Goal: Transaction & Acquisition: Purchase product/service

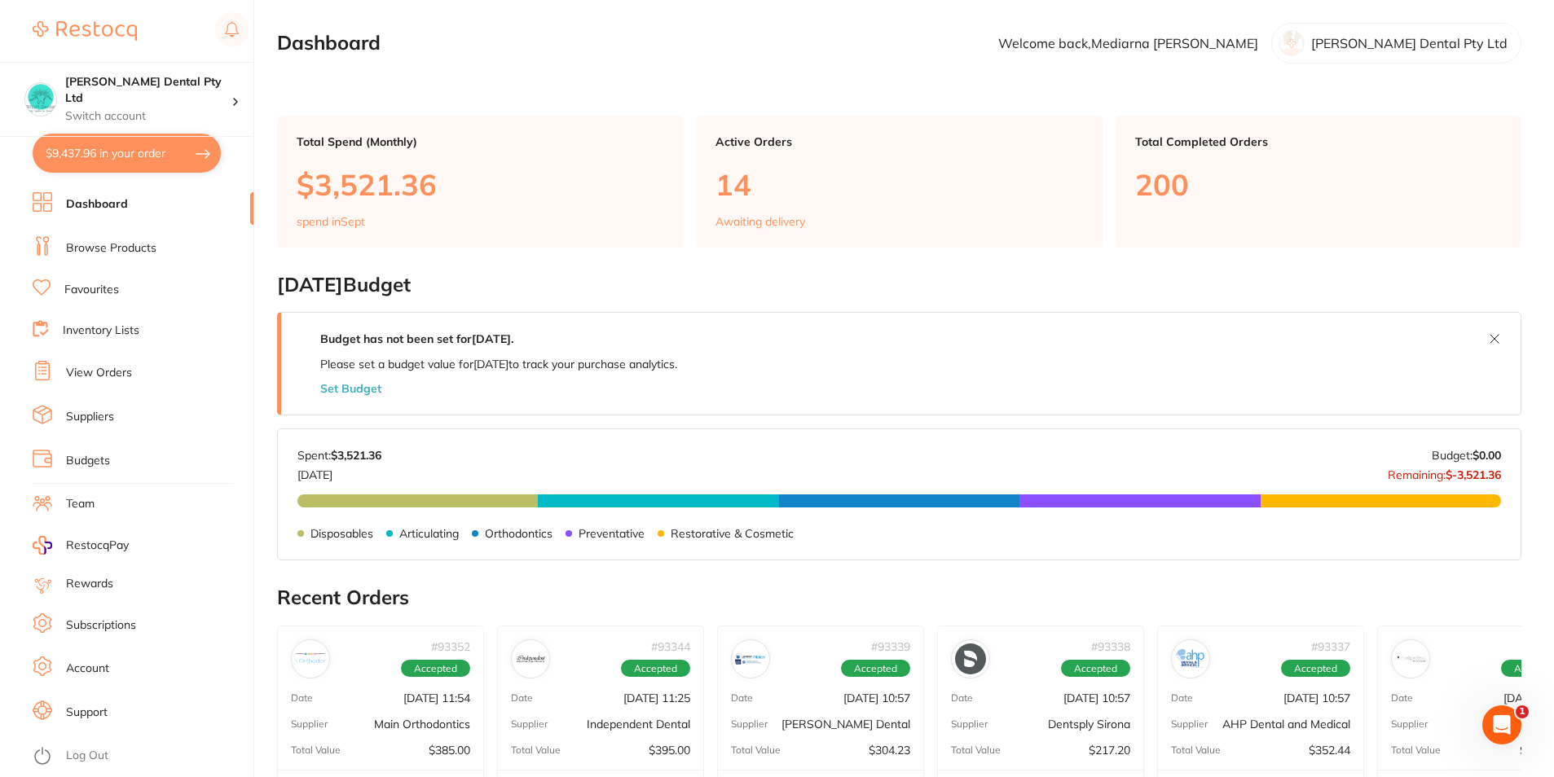
click at [109, 155] on button "$9,437.96 in your order" at bounding box center [127, 153] width 188 height 39
checkbox input "true"
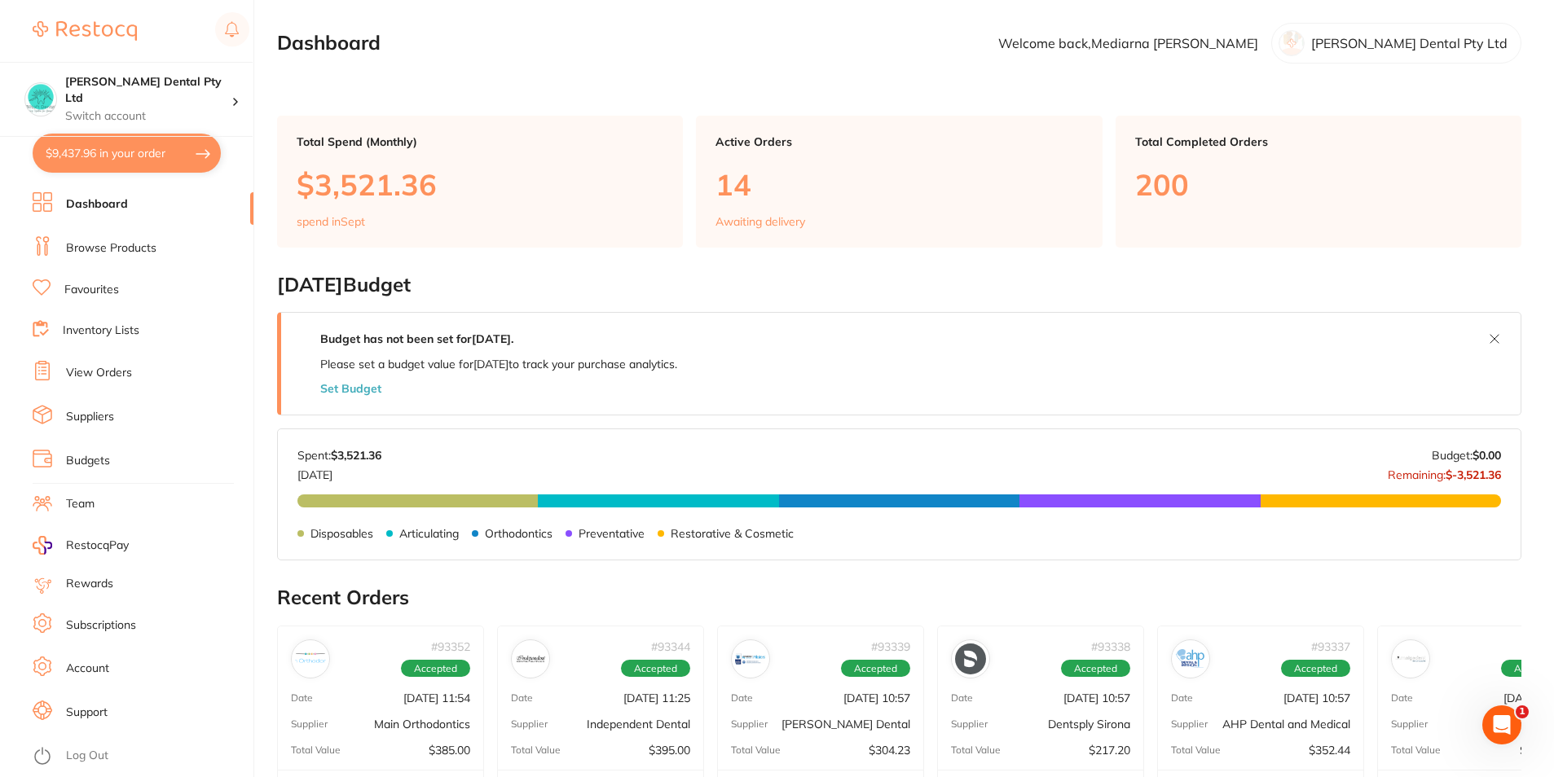
checkbox input "true"
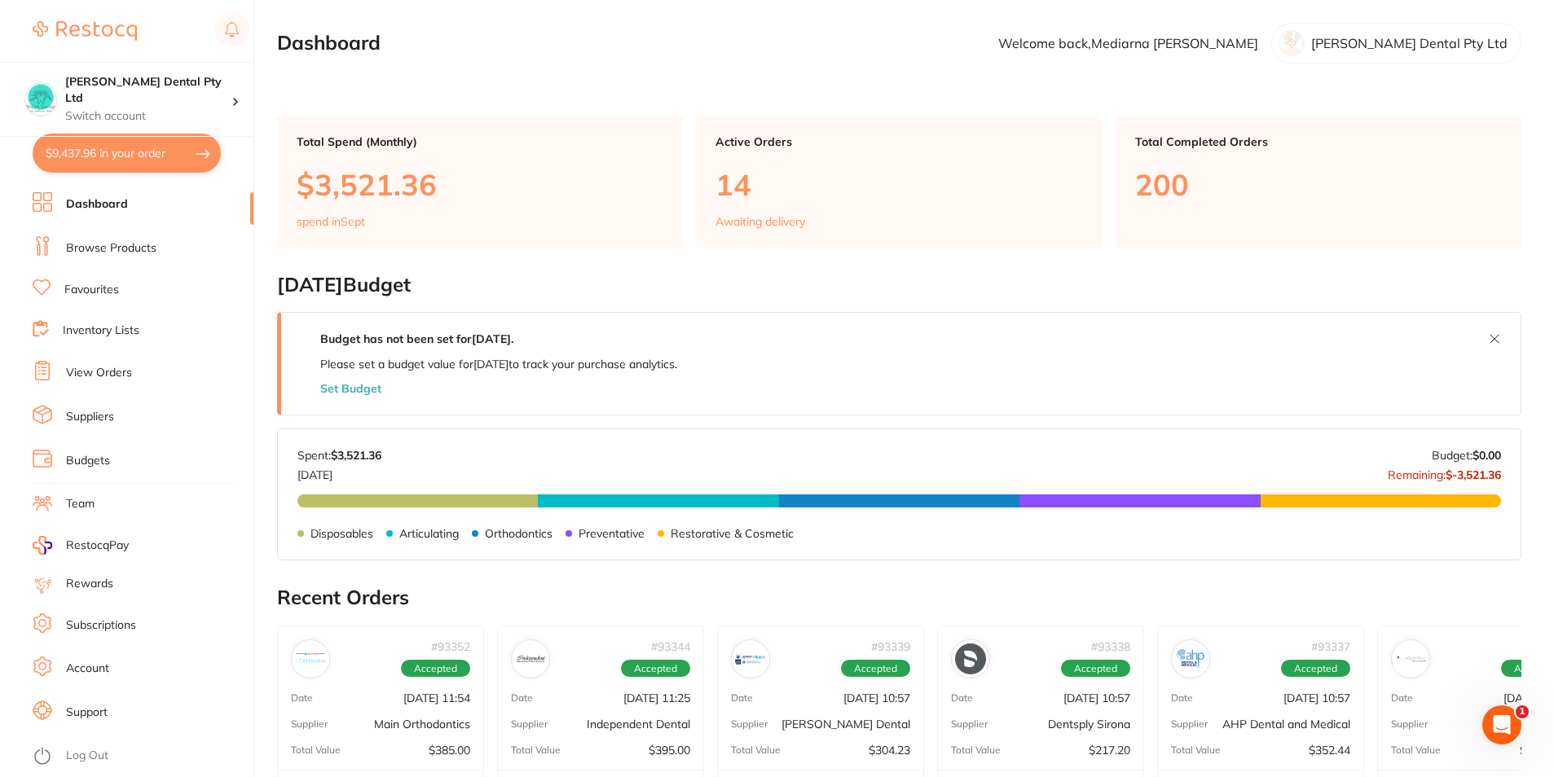
checkbox input "true"
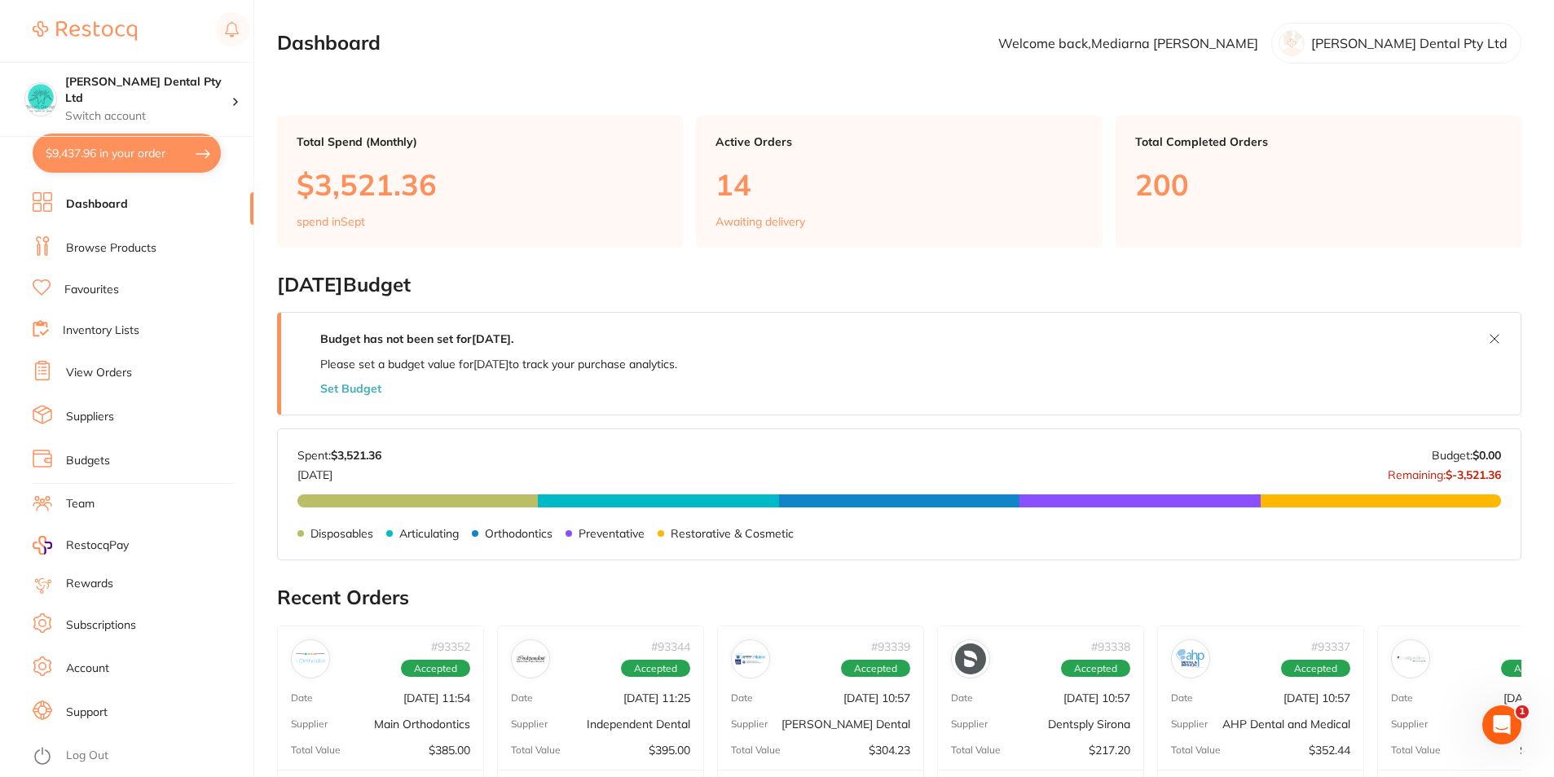
checkbox input "true"
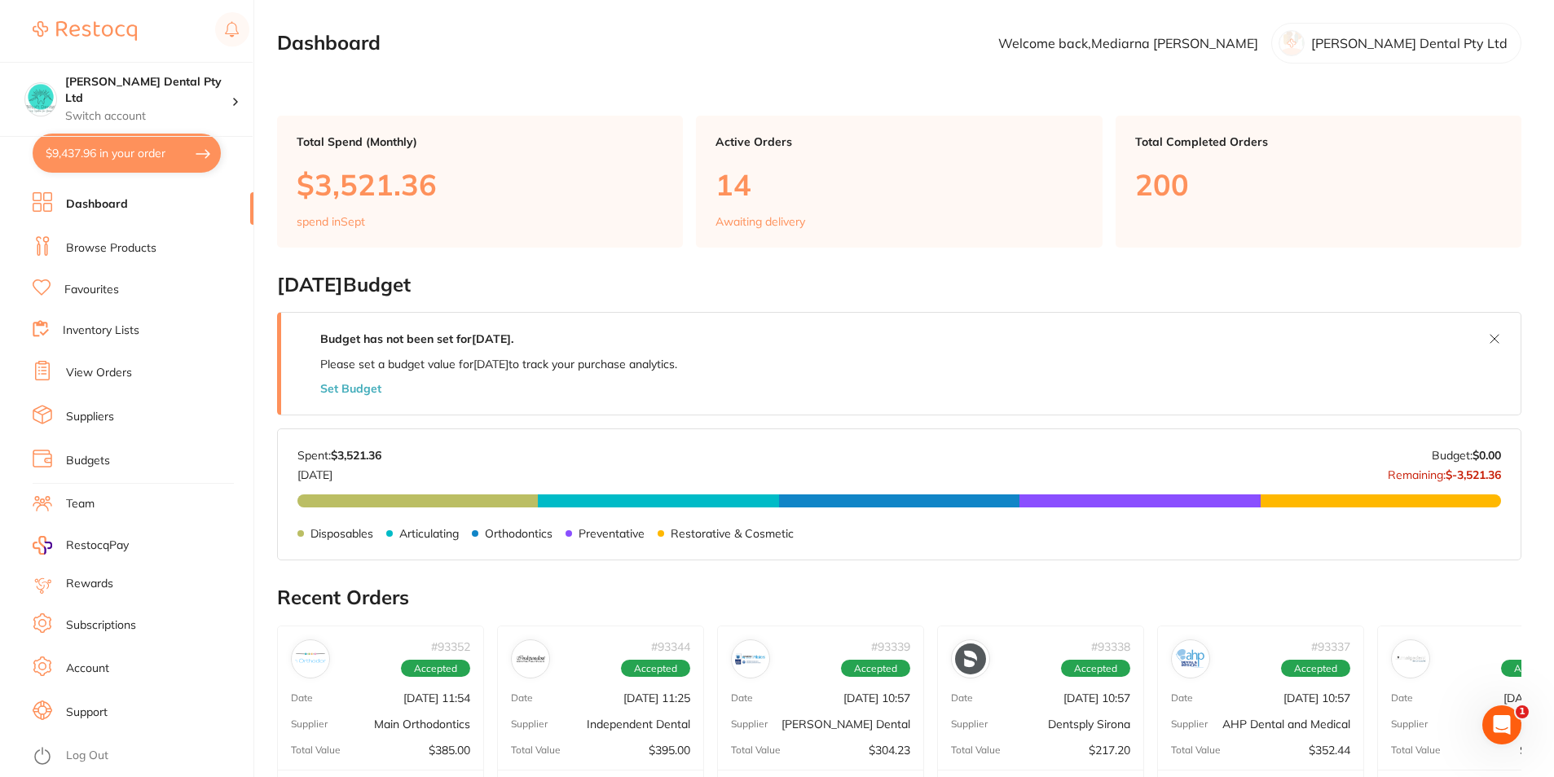
checkbox input "true"
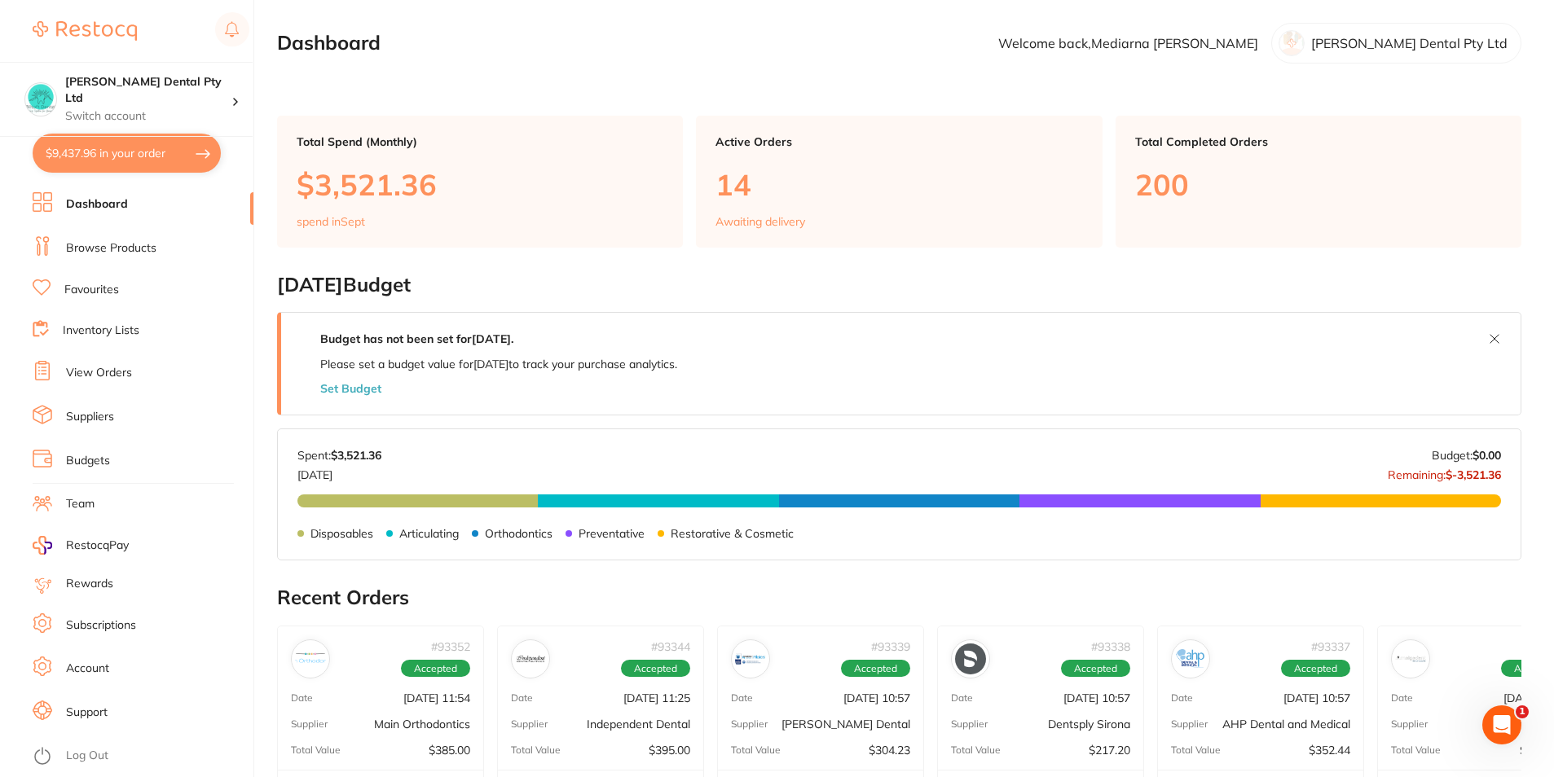
checkbox input "true"
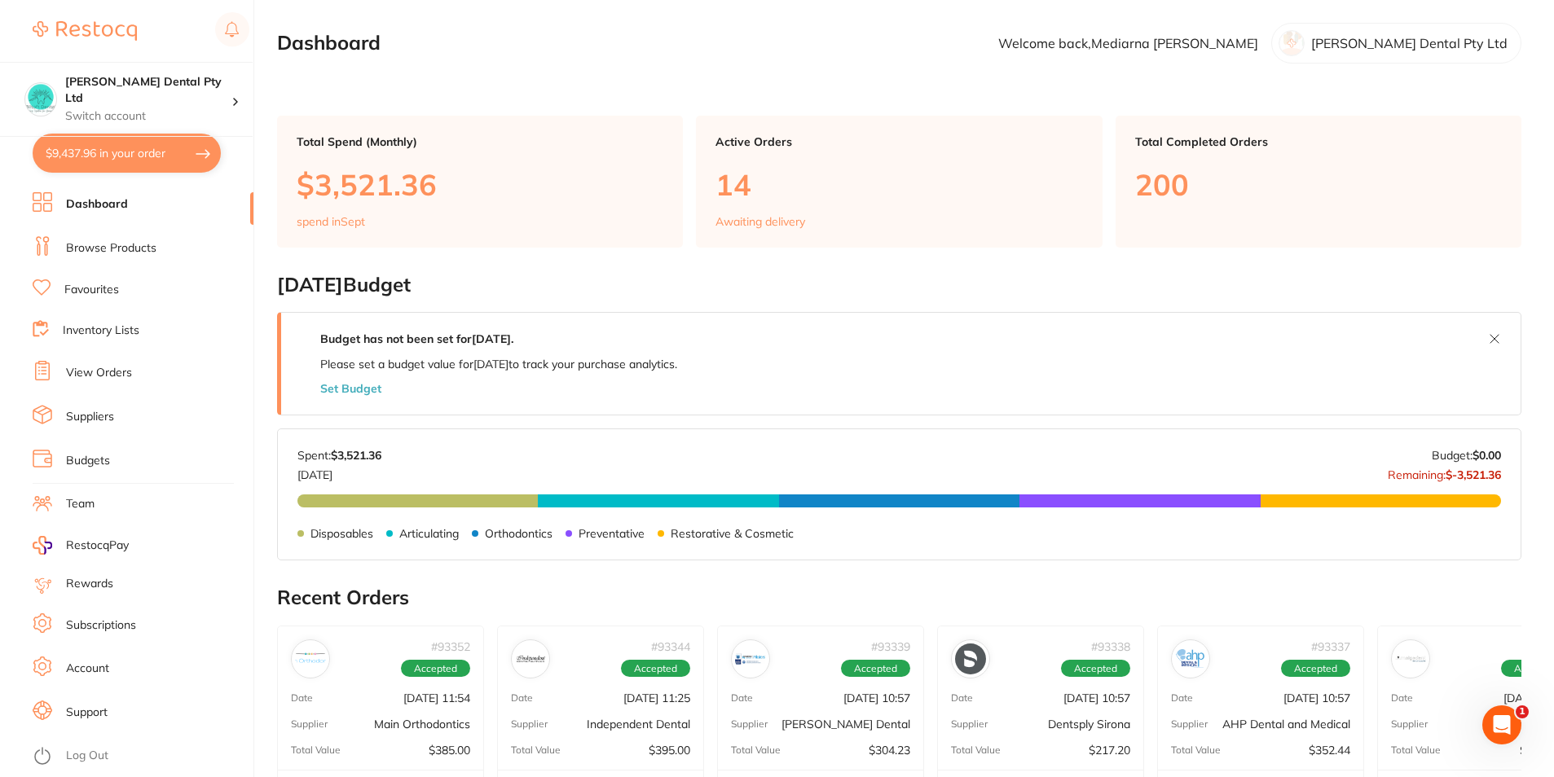
checkbox input "true"
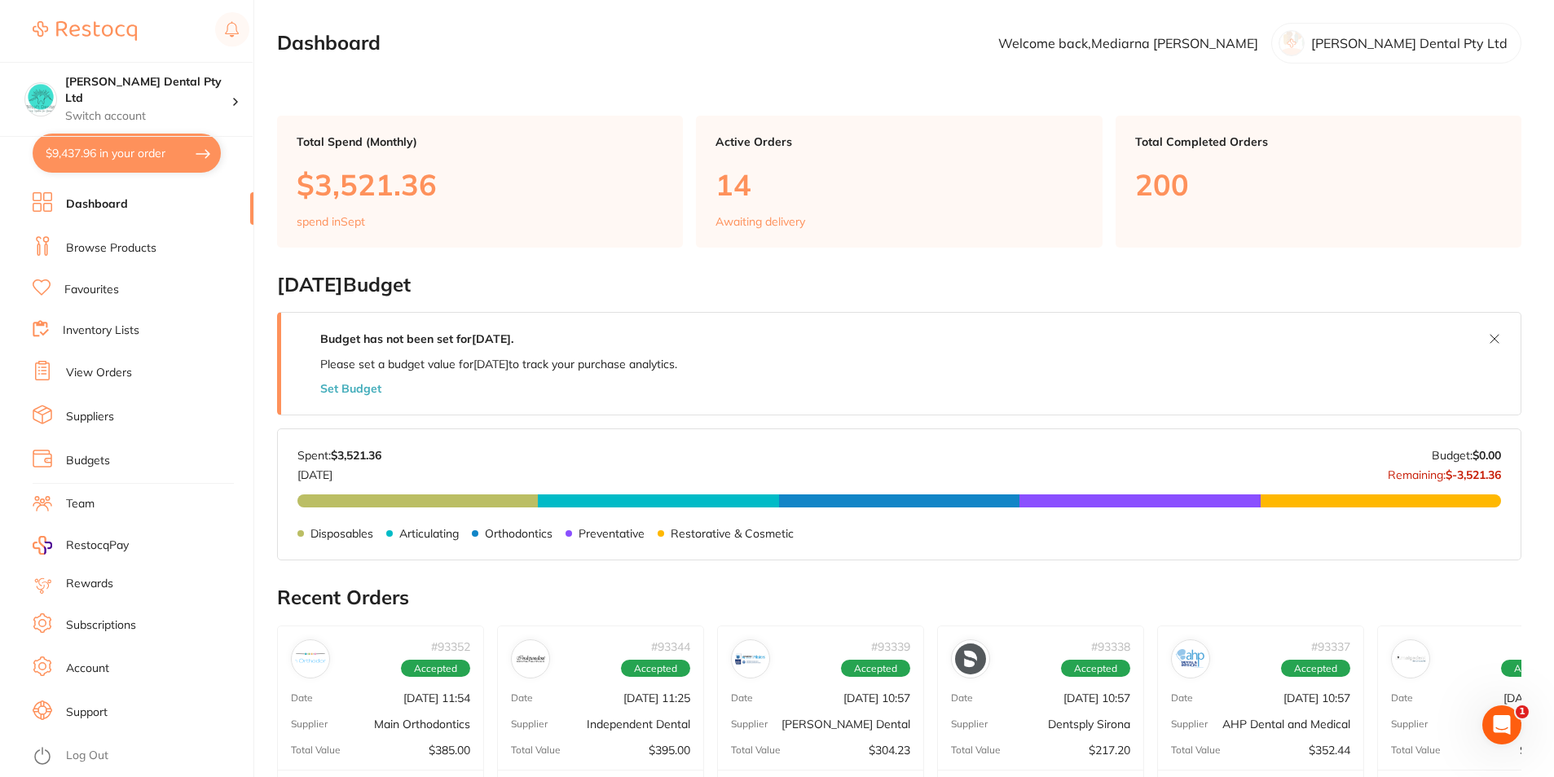
checkbox input "true"
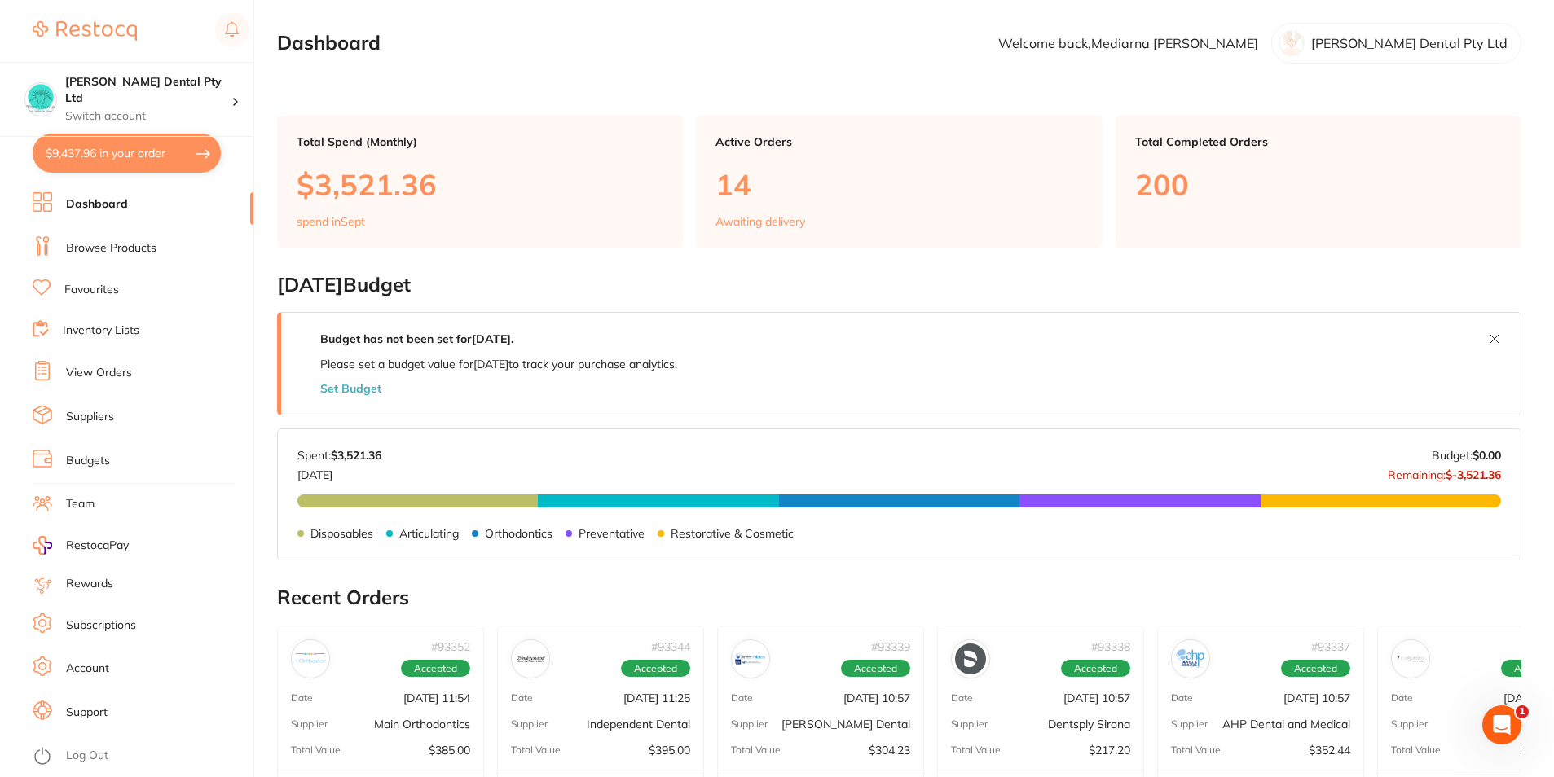
checkbox input "true"
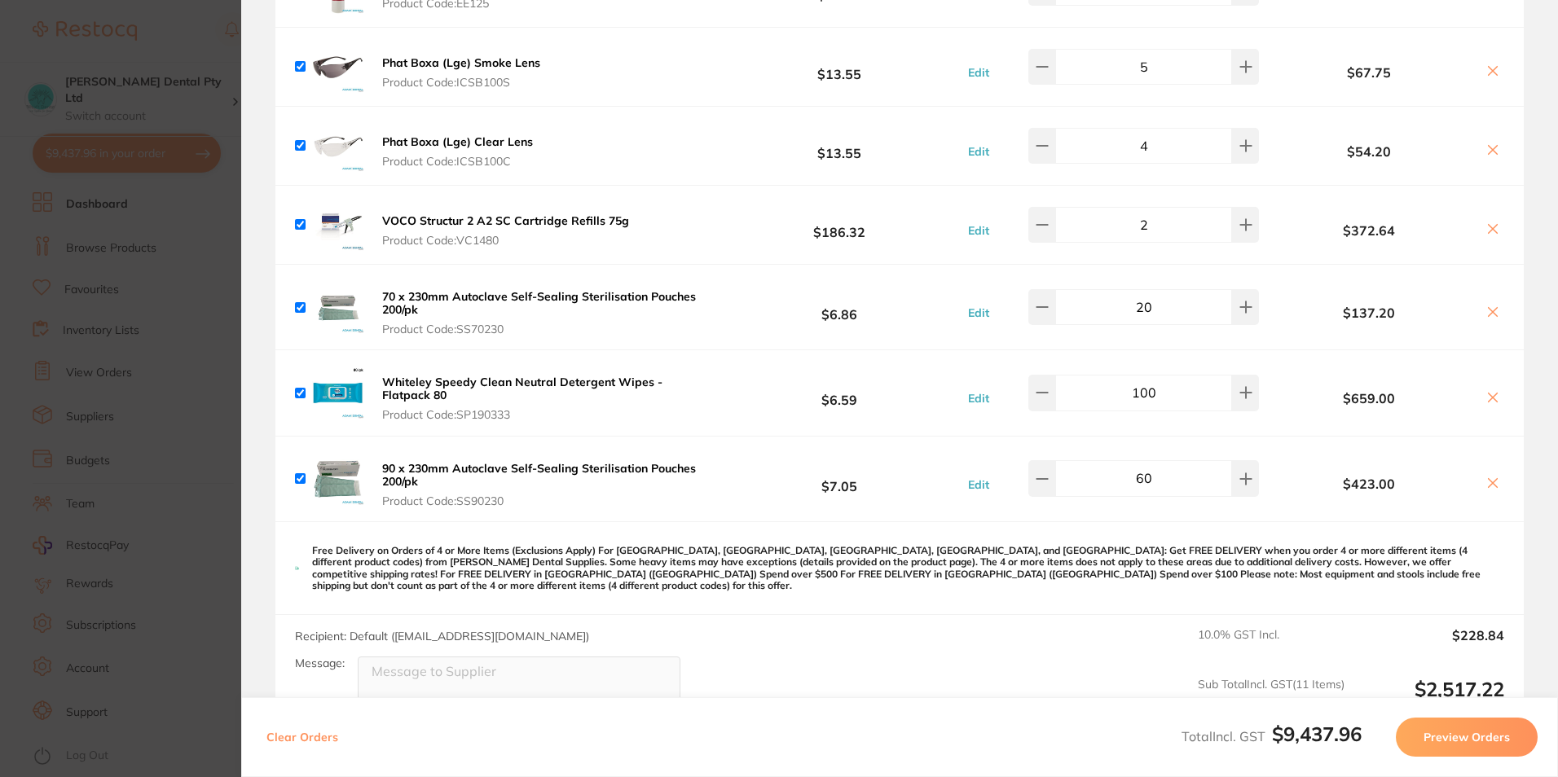
scroll to position [570, 0]
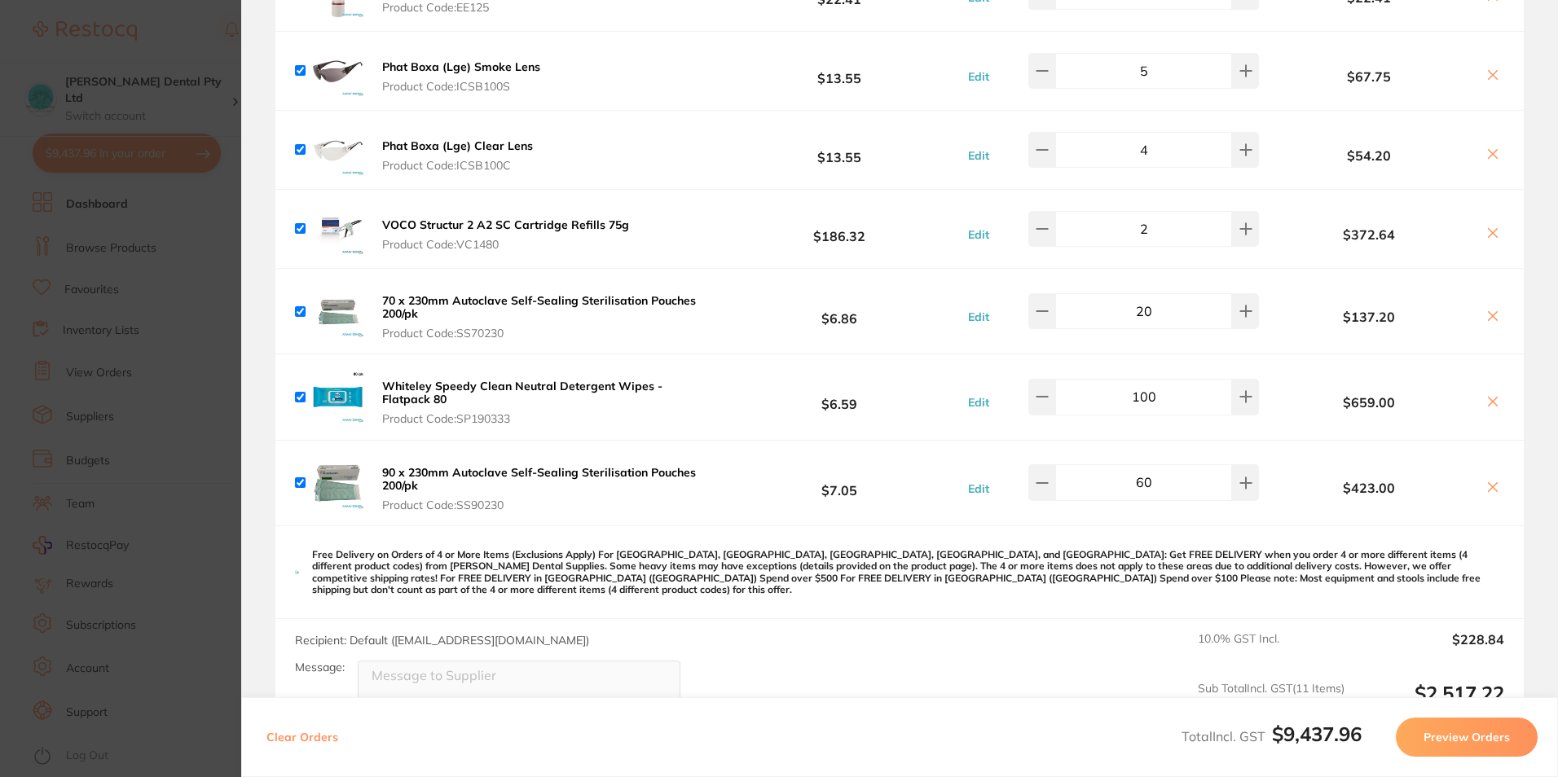
drag, startPoint x: 1158, startPoint y: 395, endPoint x: 944, endPoint y: 402, distance: 213.6
click at [944, 402] on div "Whiteley Speedy Clean Neutral Detergent Wipes - Flatpack 80 Product Code: SP190…" at bounding box center [899, 396] width 1248 height 85
type input "48"
click at [824, 633] on div "Recipient: Default ( [EMAIL_ADDRESS][DOMAIN_NAME] ) Message: 10.0 % GST Incl. $…" at bounding box center [899, 679] width 1248 height 120
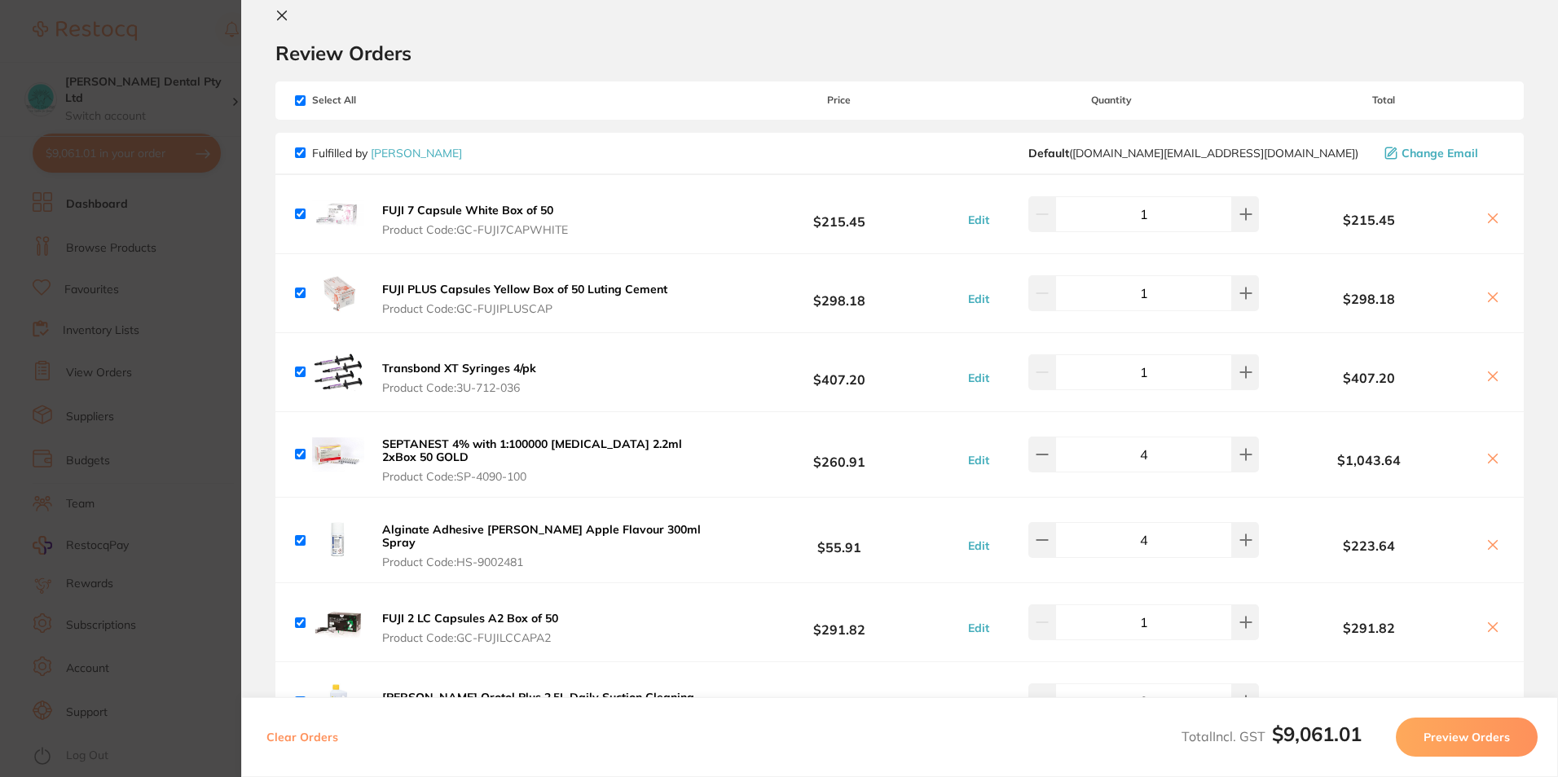
scroll to position [0, 0]
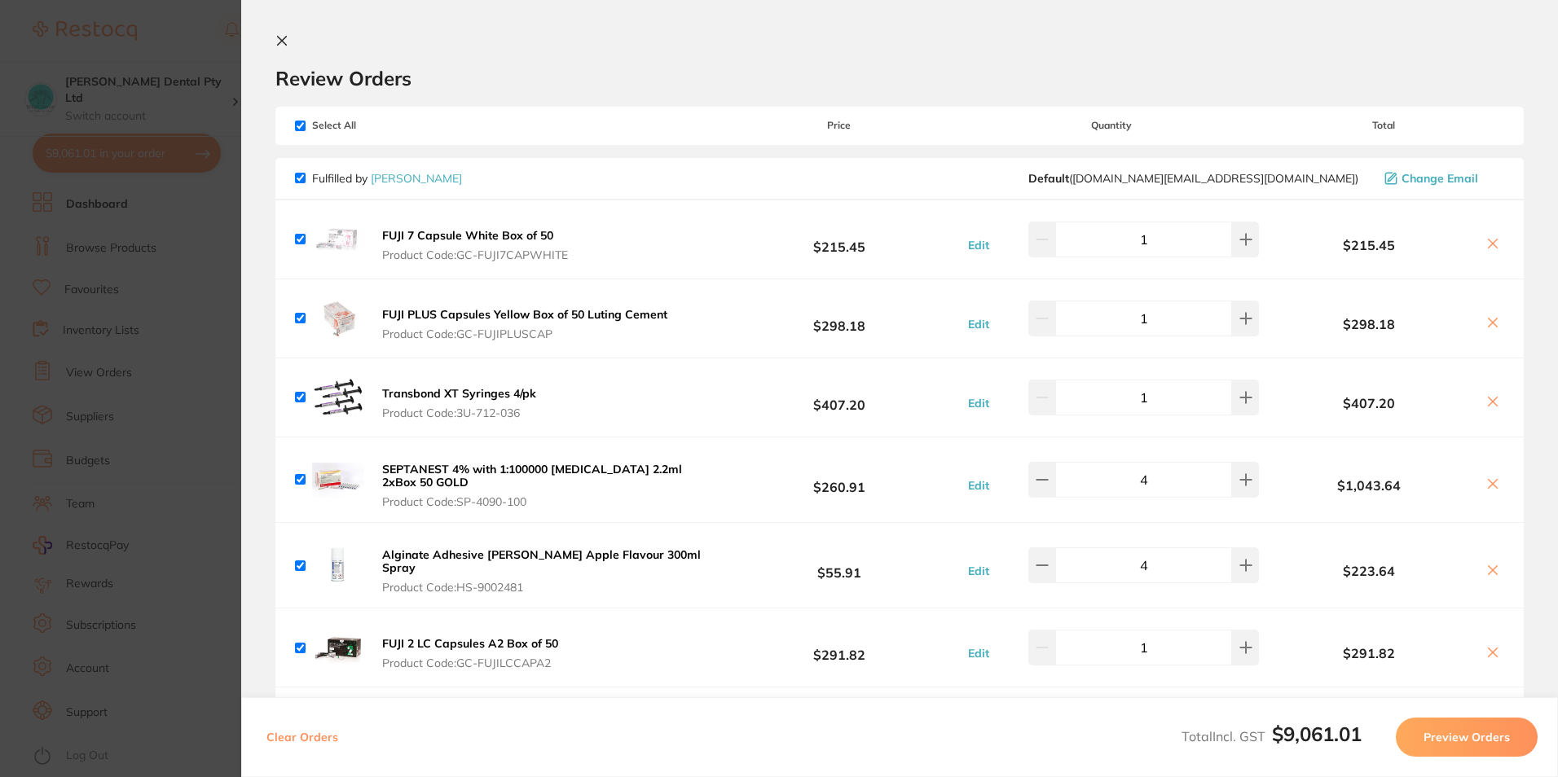
click at [280, 42] on icon at bounding box center [282, 41] width 9 height 9
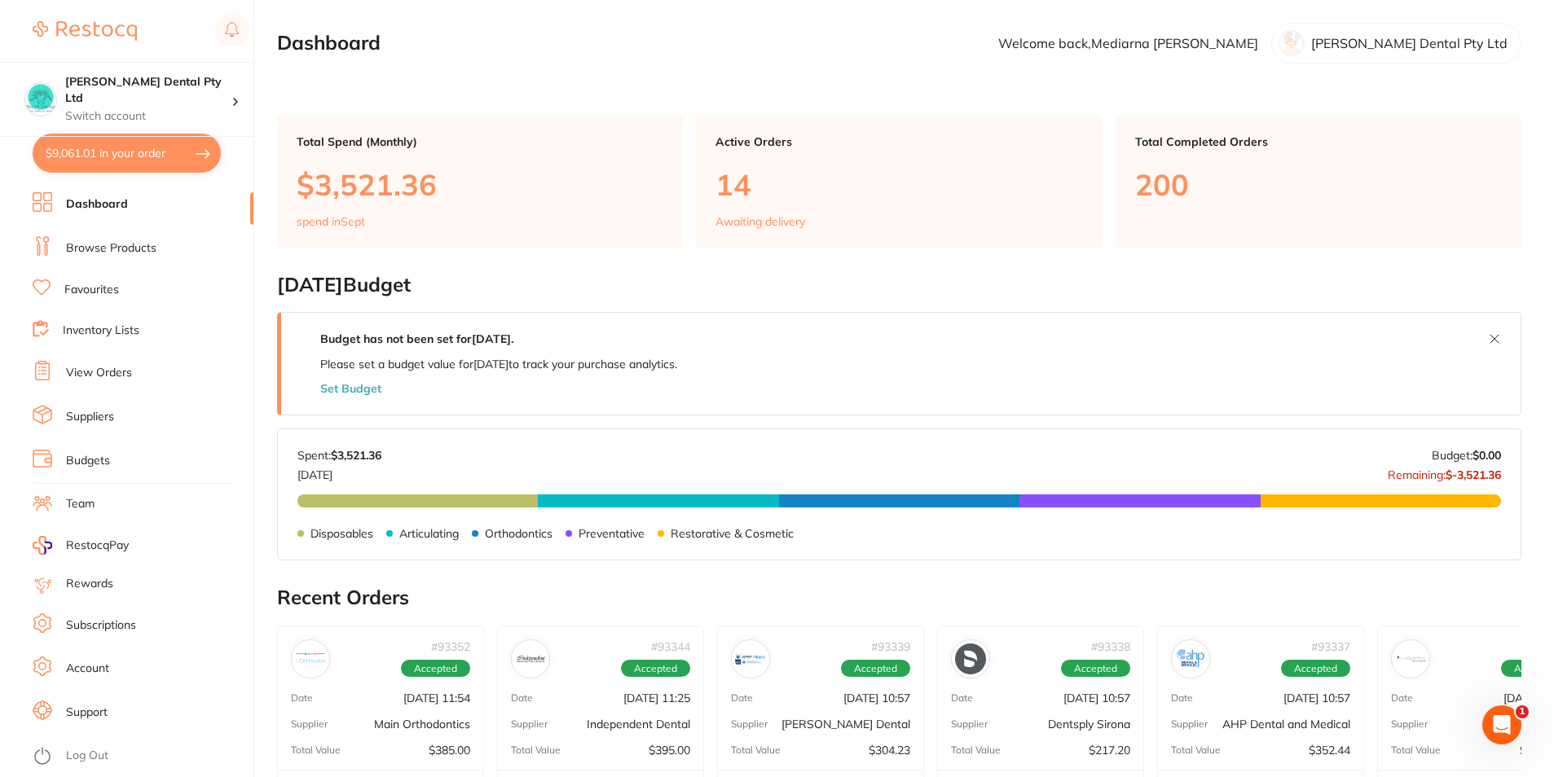
click at [82, 284] on link "Favourites" at bounding box center [91, 290] width 55 height 16
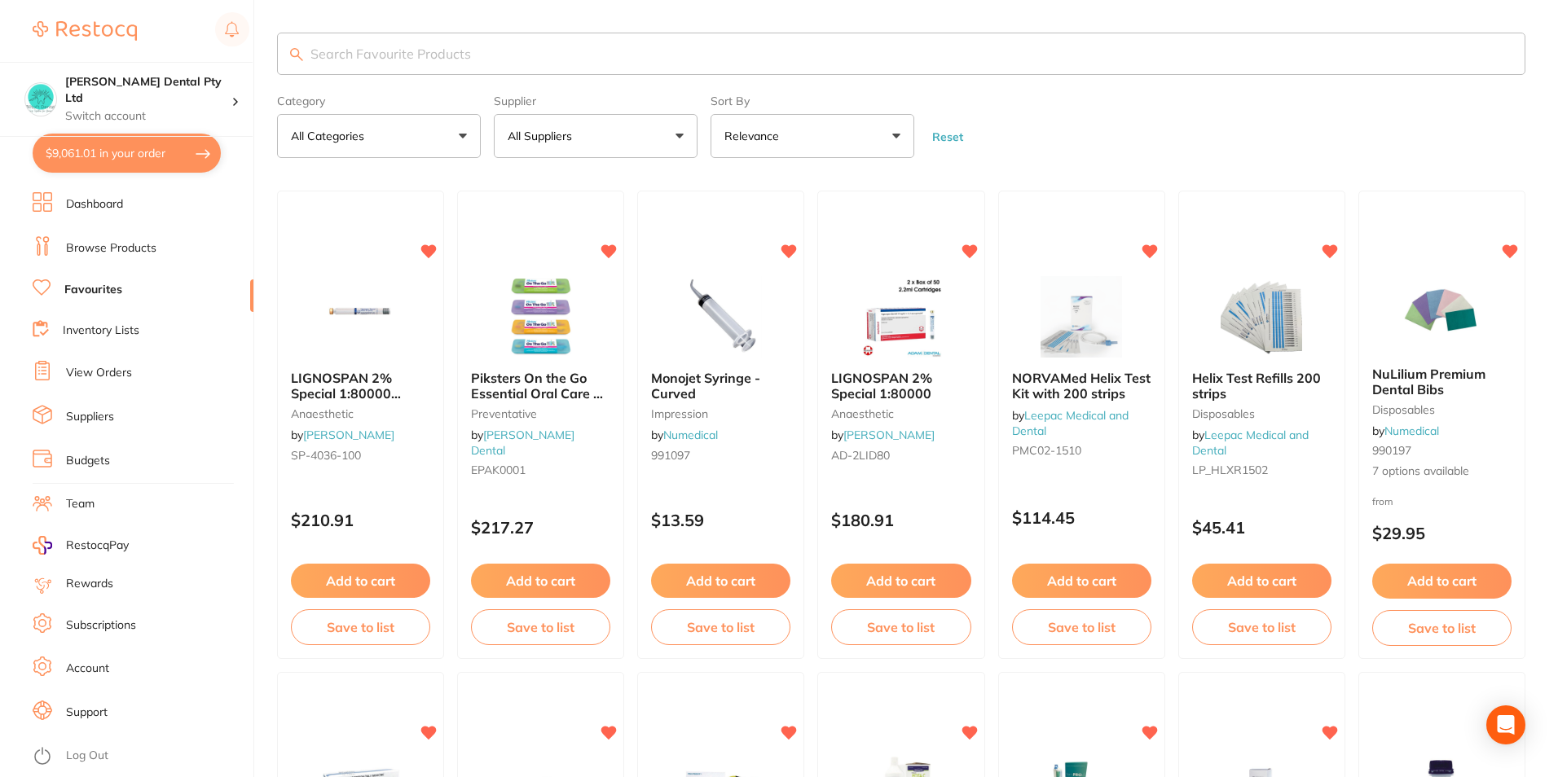
click at [360, 48] on input "search" at bounding box center [901, 54] width 1248 height 42
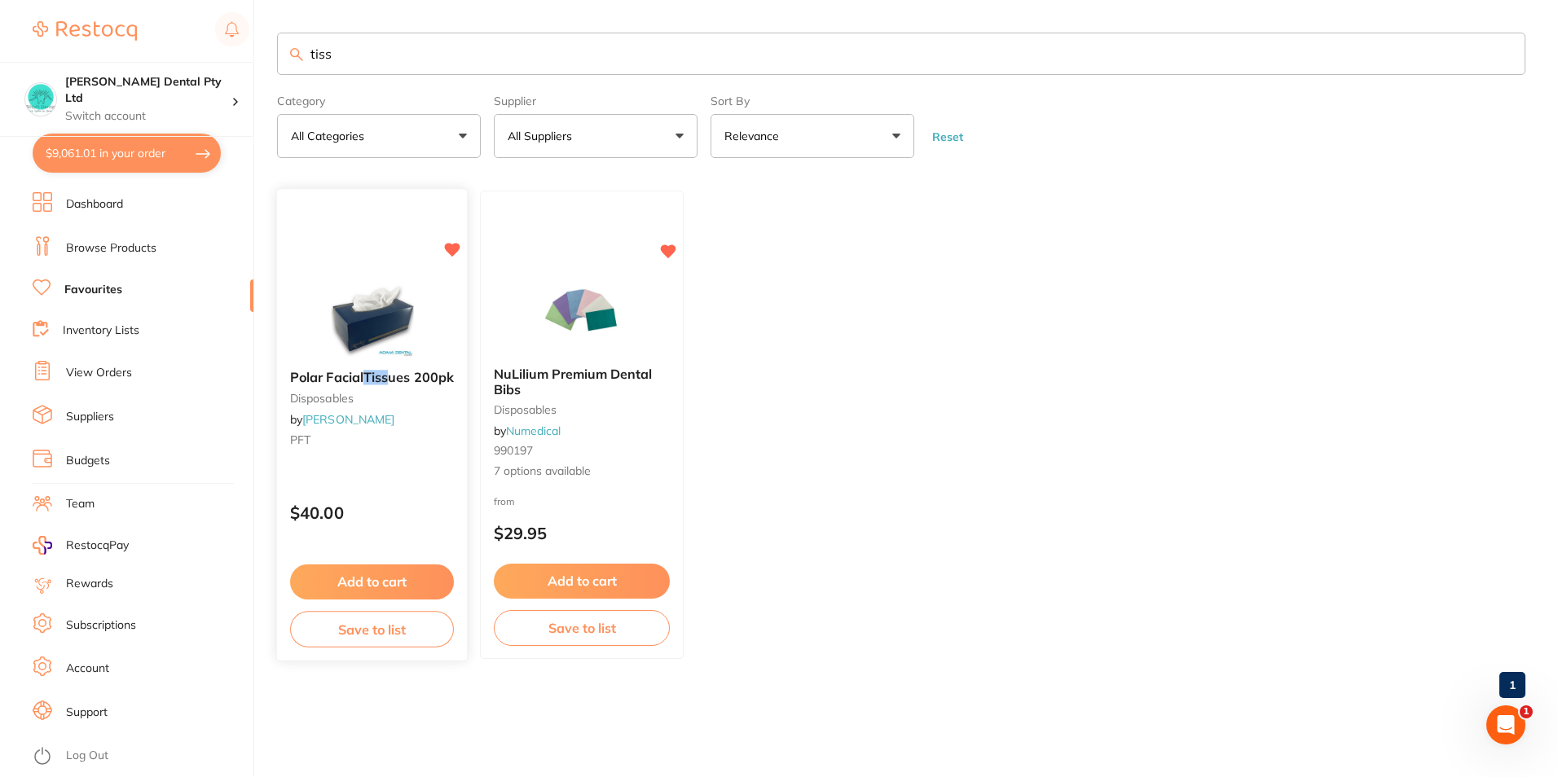
type input "tiss"
click at [407, 582] on button "Add to cart" at bounding box center [372, 582] width 164 height 35
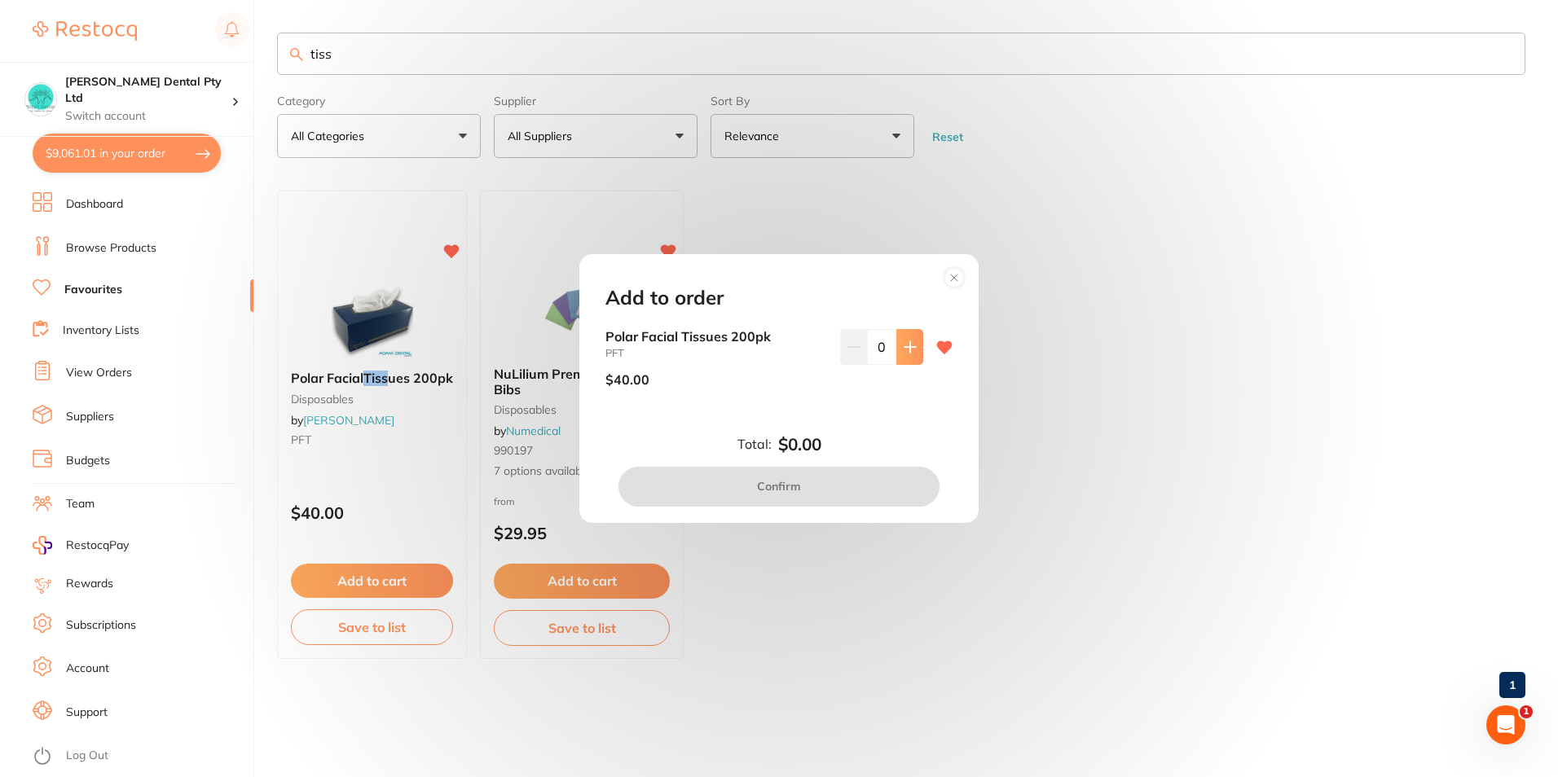
click at [903, 358] on button at bounding box center [909, 347] width 27 height 36
type input "1"
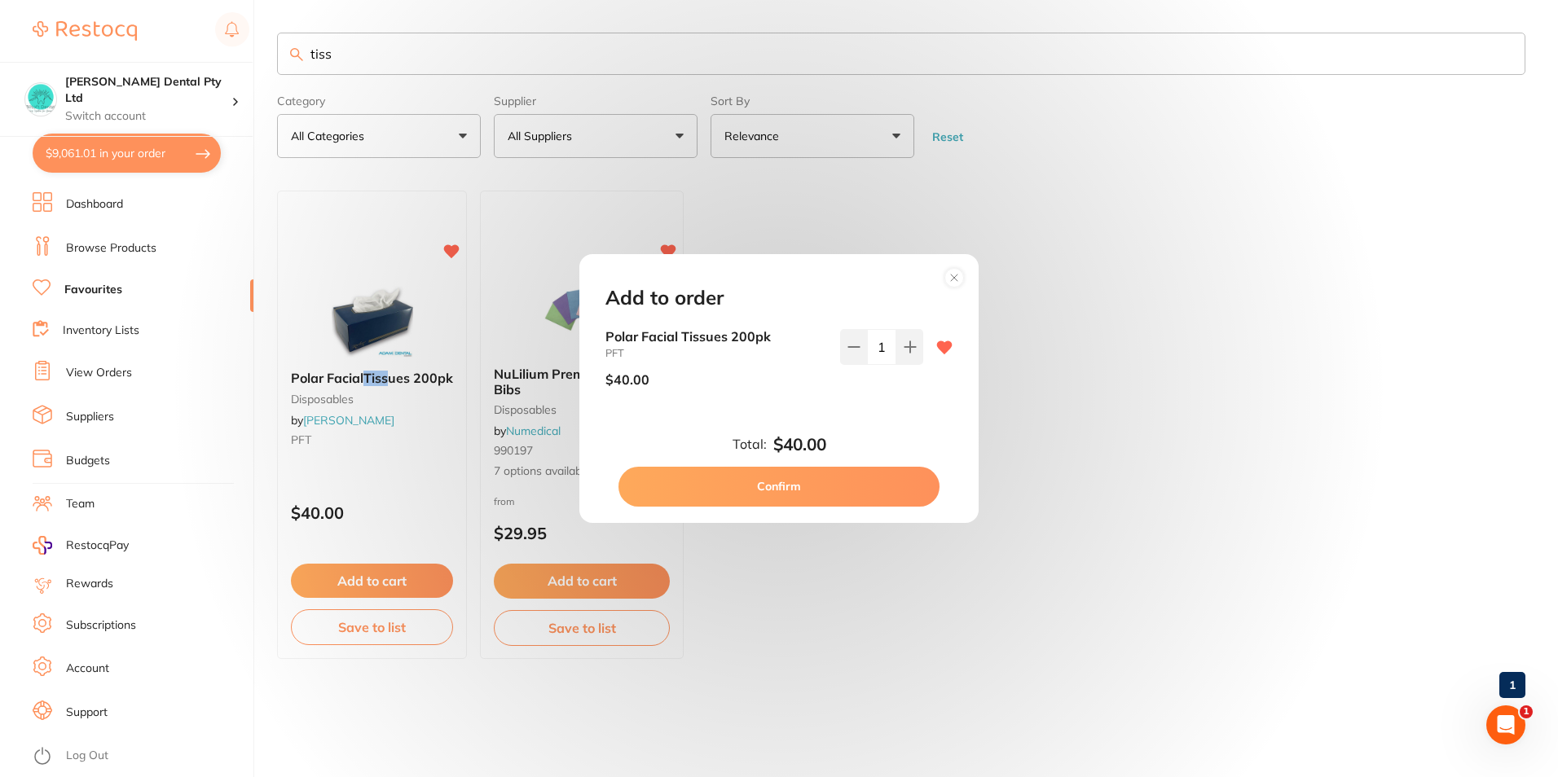
click at [885, 492] on button "Confirm" at bounding box center [778, 486] width 321 height 39
checkbox input "false"
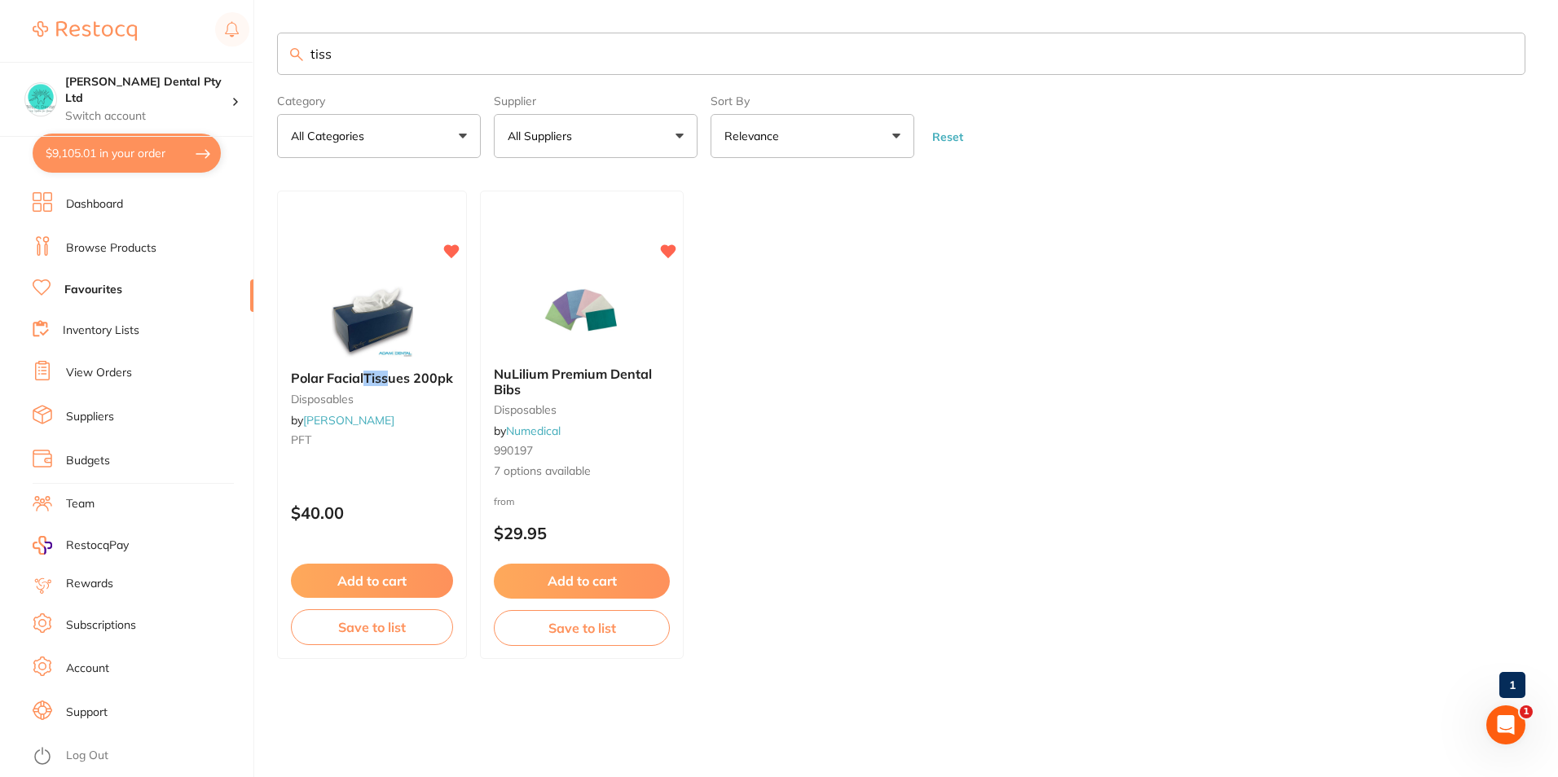
click at [126, 158] on button "$9,105.01 in your order" at bounding box center [127, 153] width 188 height 39
checkbox input "true"
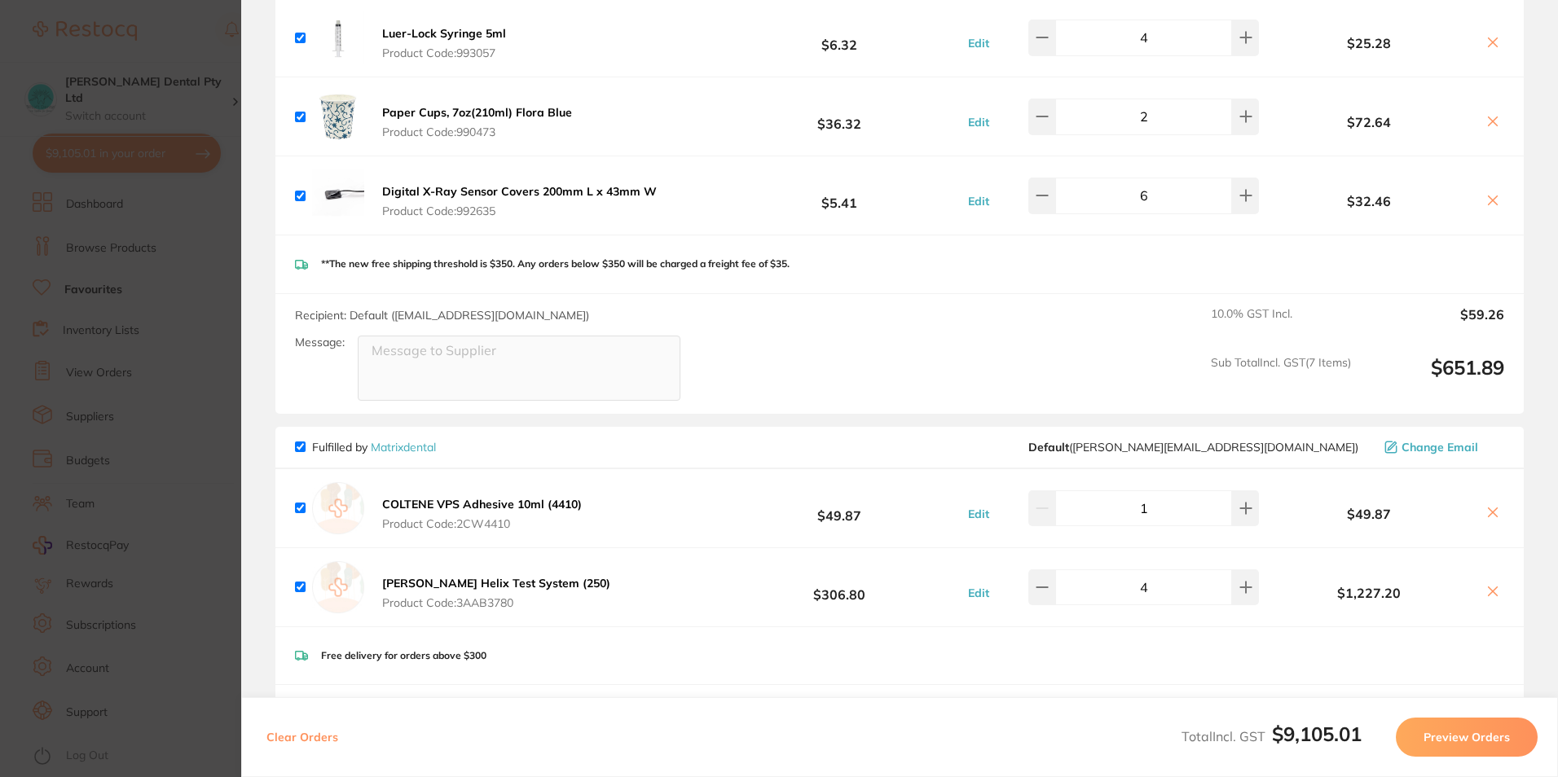
scroll to position [2851, 0]
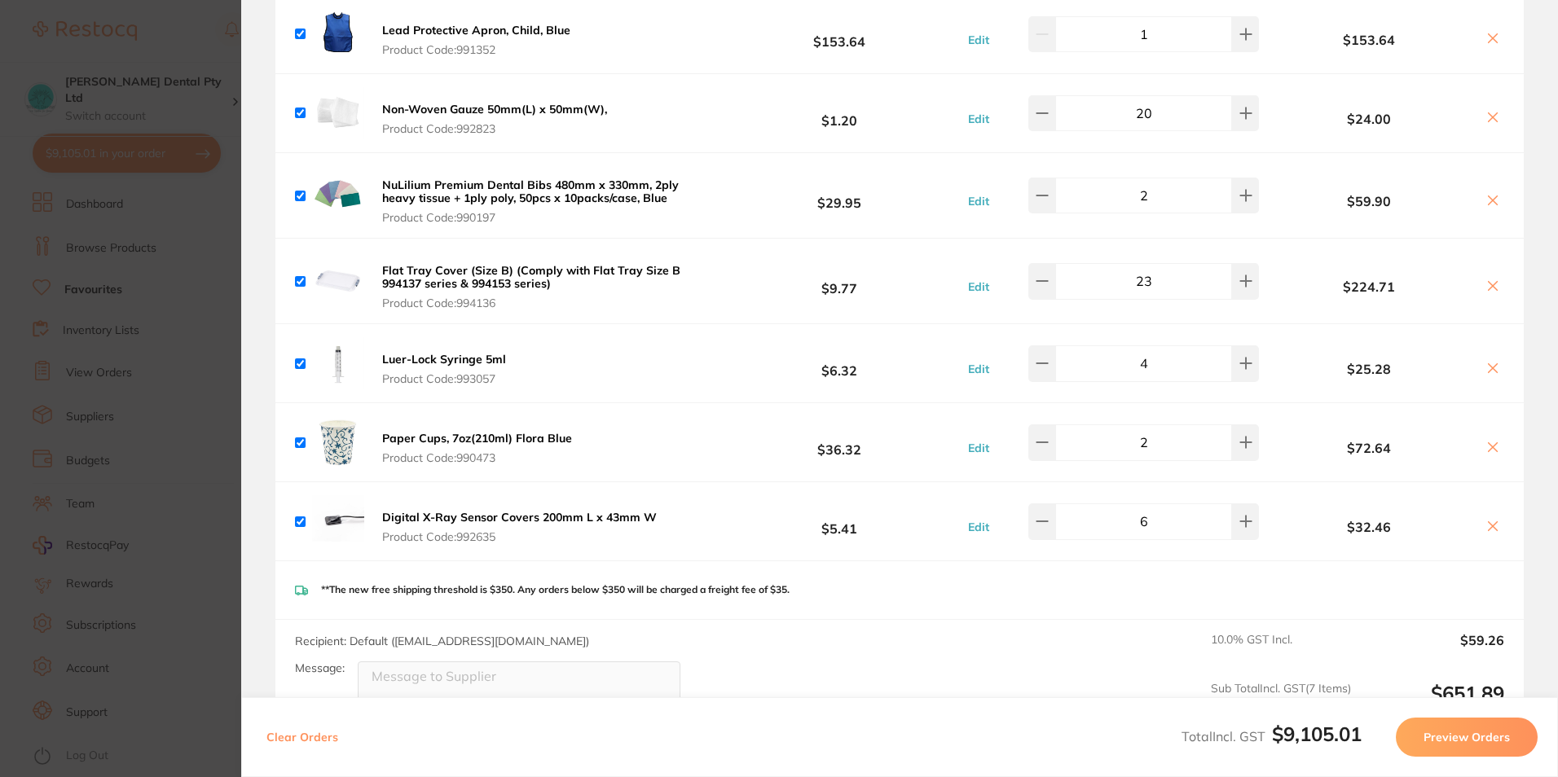
click at [1492, 441] on icon at bounding box center [1492, 447] width 13 height 13
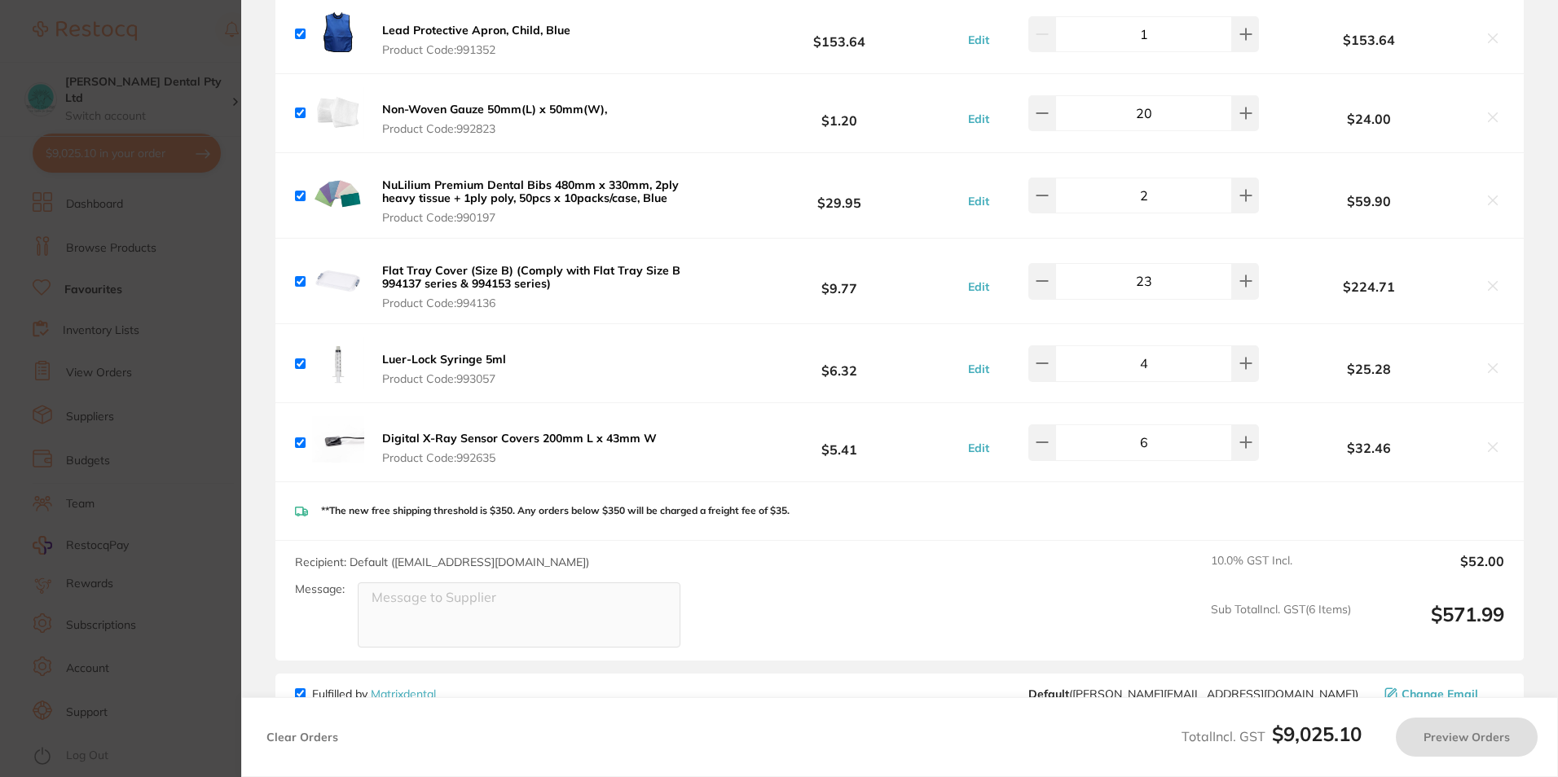
checkbox input "true"
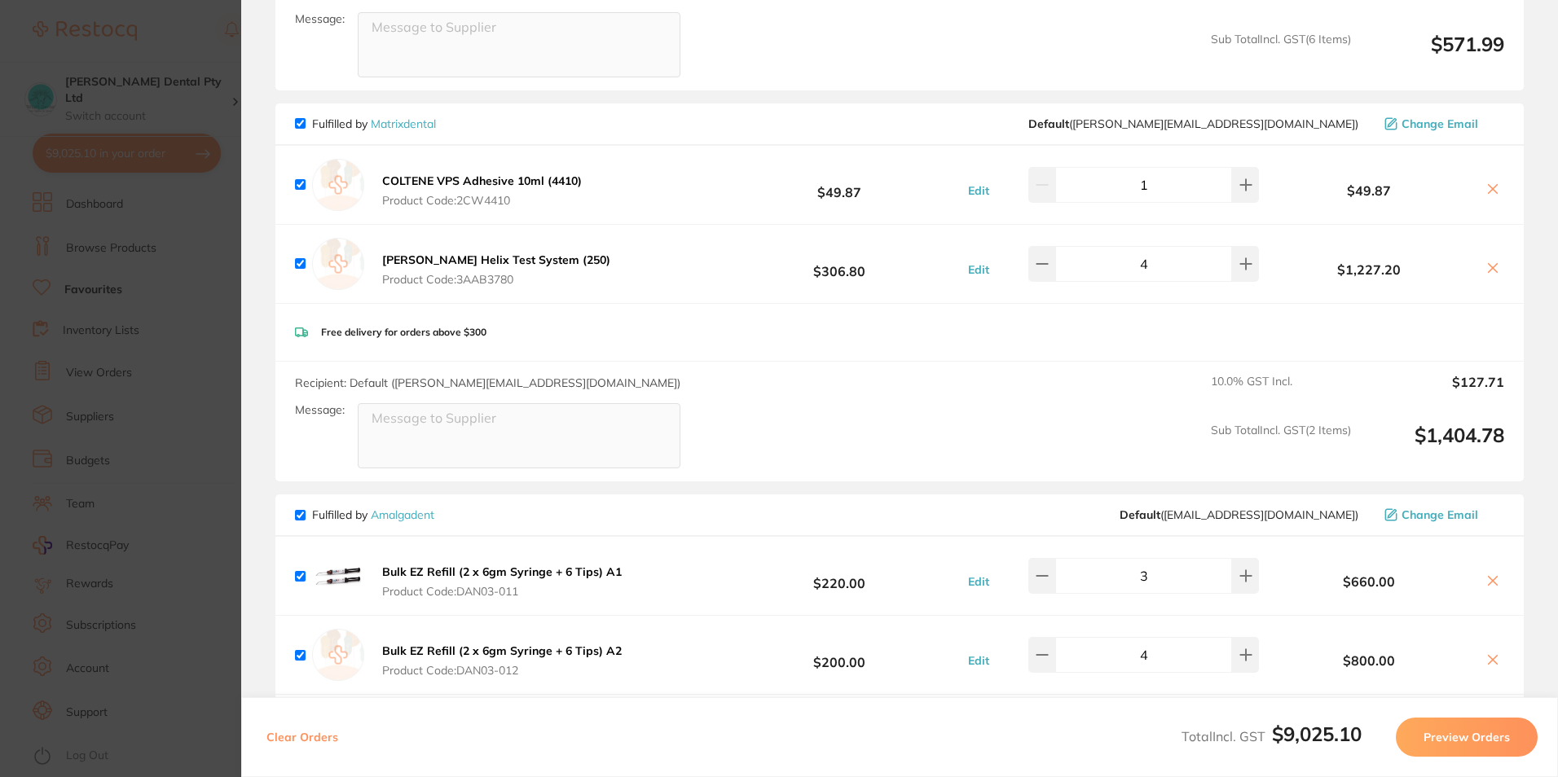
scroll to position [3666, 0]
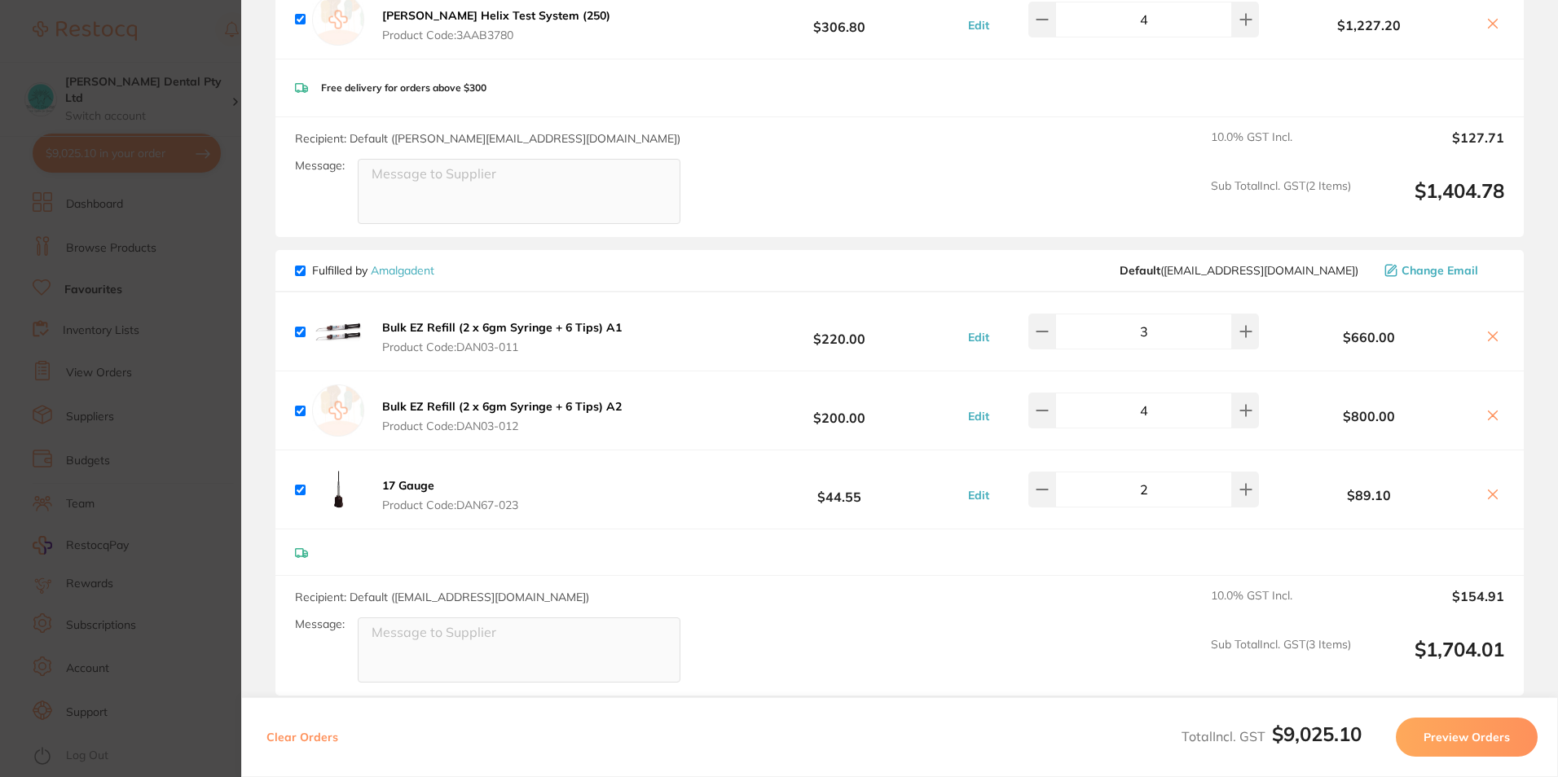
click at [198, 525] on section "Update RRP Set your pre negotiated price for this item. Item Agreed RRP (excl. …" at bounding box center [779, 388] width 1558 height 777
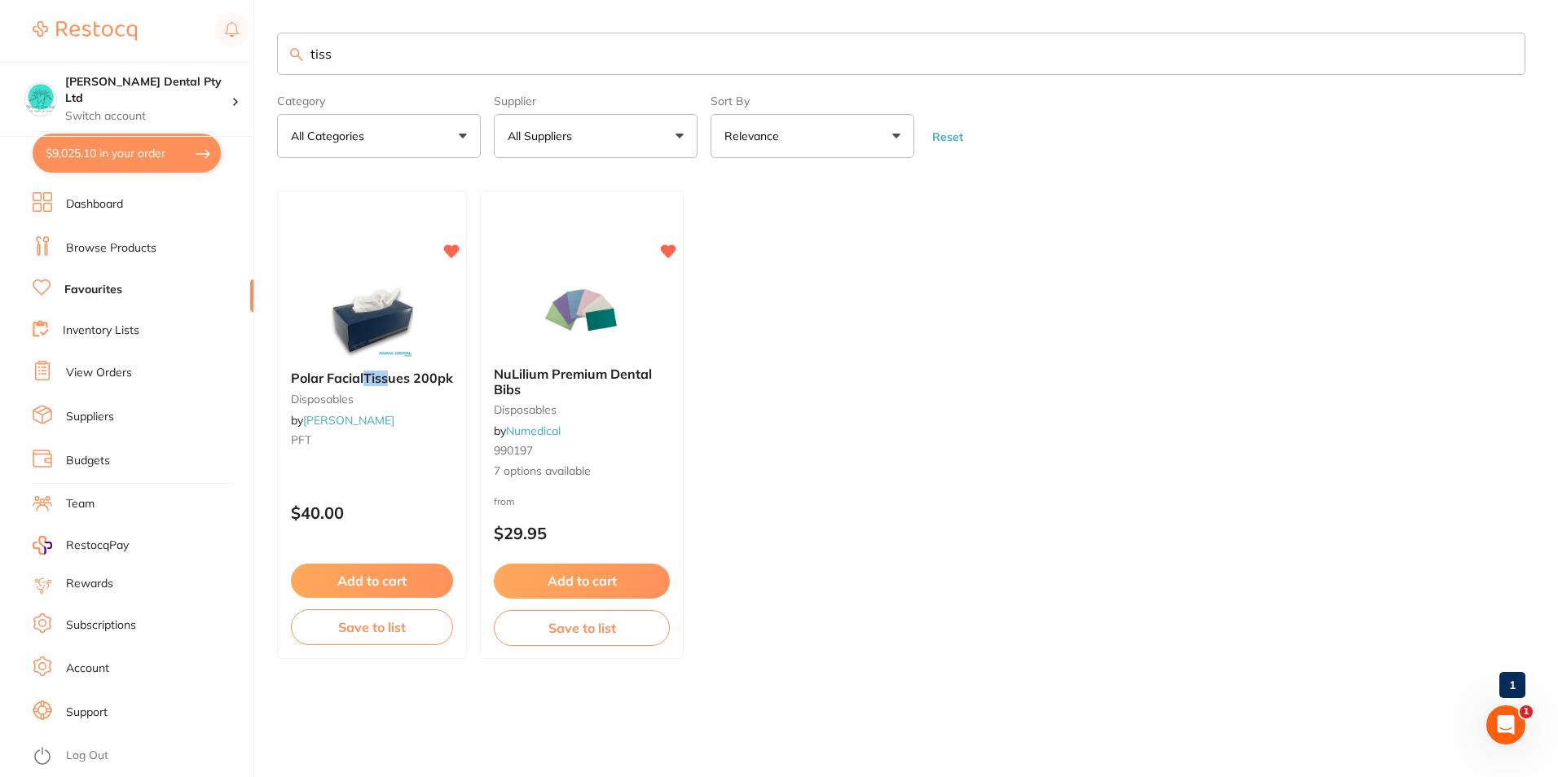
click at [64, 155] on button "$9,025.10 in your order" at bounding box center [127, 153] width 188 height 39
